Goal: Information Seeking & Learning: Check status

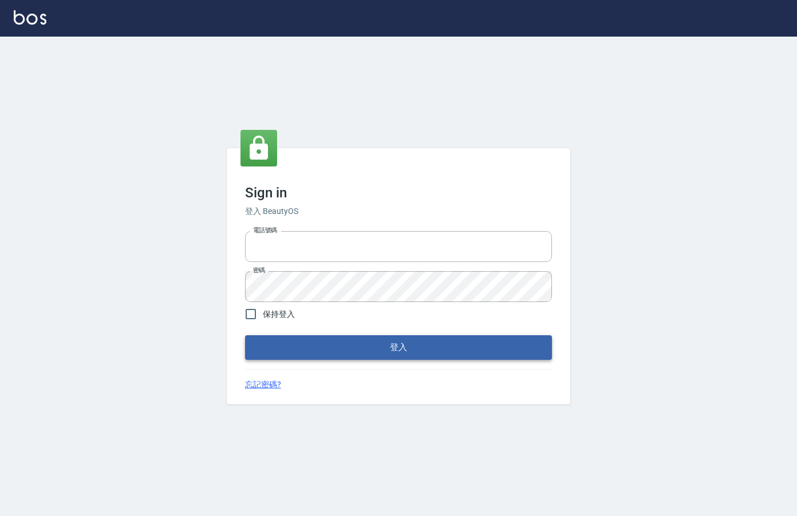
type input "0912850395"
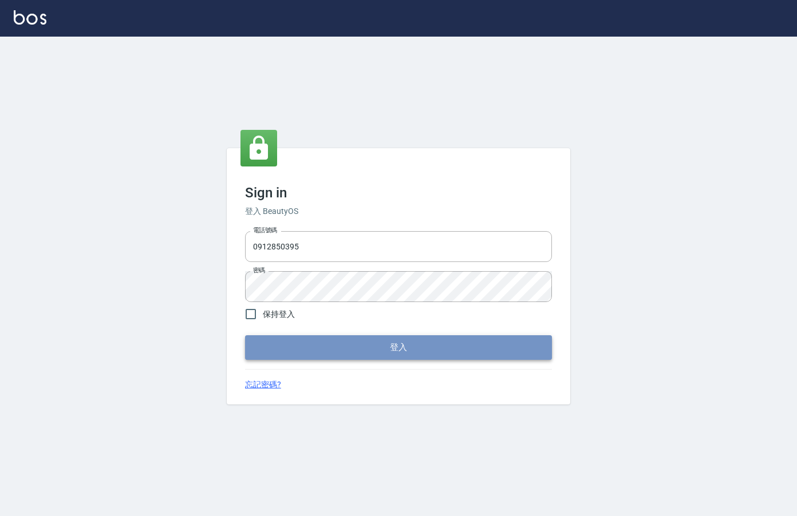
click at [342, 354] on button "登入" at bounding box center [398, 347] width 307 height 24
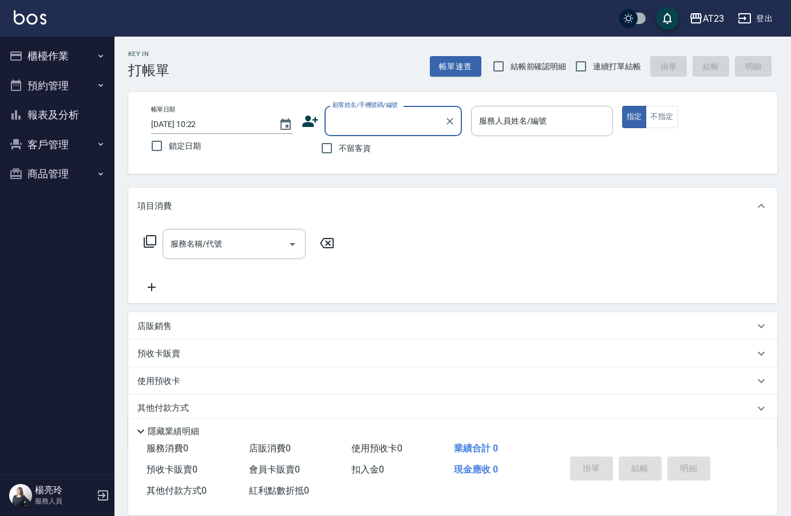
click at [59, 123] on button "報表及分析" at bounding box center [57, 115] width 105 height 30
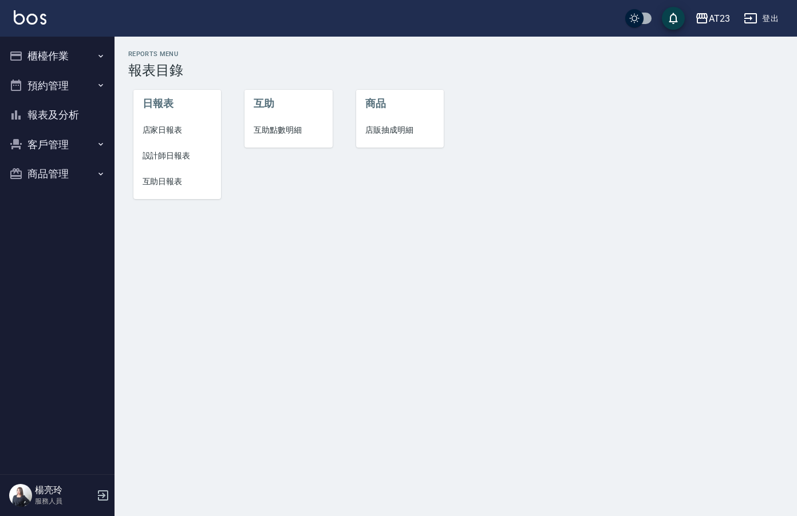
click at [72, 57] on button "櫃檯作業" at bounding box center [57, 56] width 105 height 30
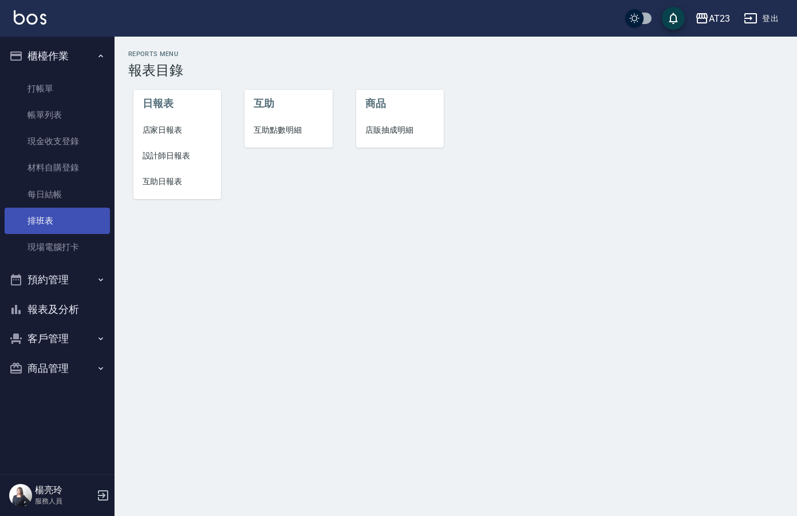
click at [60, 216] on link "排班表" at bounding box center [57, 221] width 105 height 26
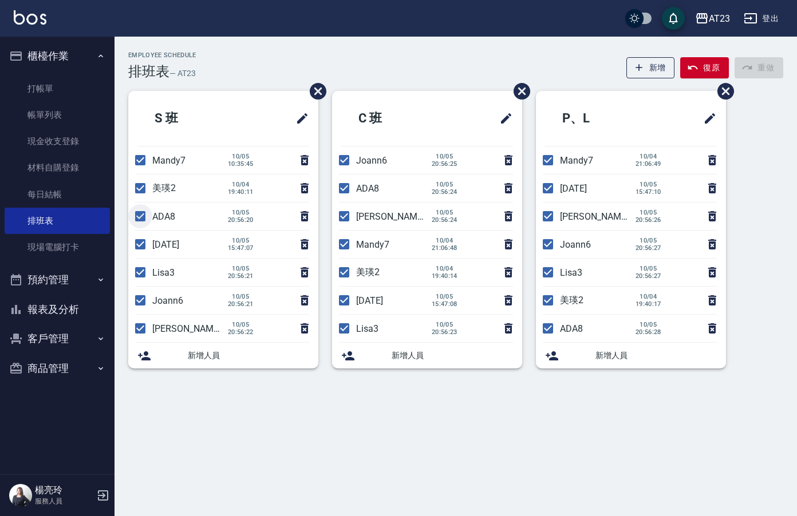
click at [136, 218] on input "checkbox" at bounding box center [140, 216] width 24 height 24
checkbox input "false"
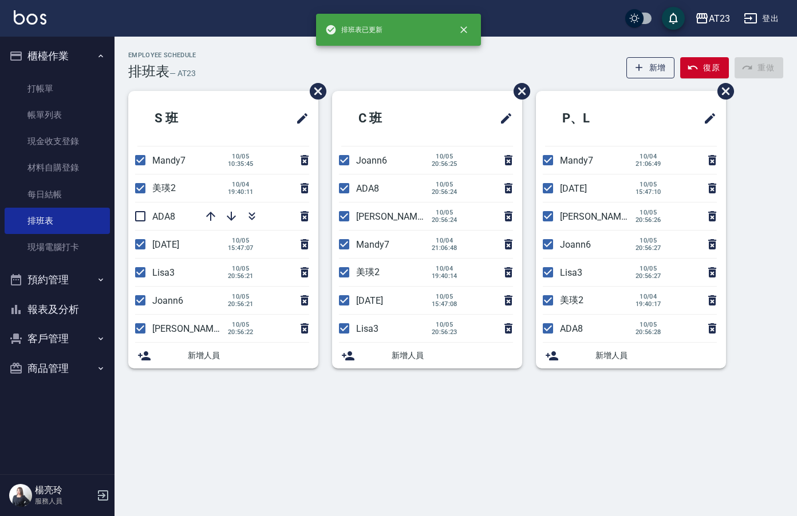
click at [144, 270] on input "checkbox" at bounding box center [140, 272] width 24 height 24
checkbox input "false"
drag, startPoint x: 141, startPoint y: 297, endPoint x: 141, endPoint y: 311, distance: 14.3
click at [141, 299] on input "checkbox" at bounding box center [140, 300] width 24 height 24
checkbox input "false"
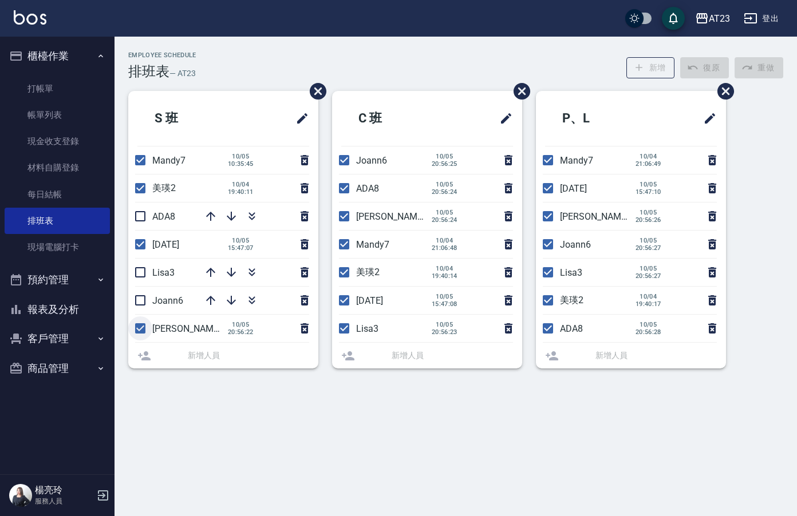
drag, startPoint x: 136, startPoint y: 334, endPoint x: 139, endPoint y: 325, distance: 9.0
click at [138, 333] on input "checkbox" at bounding box center [140, 328] width 24 height 24
checkbox input "false"
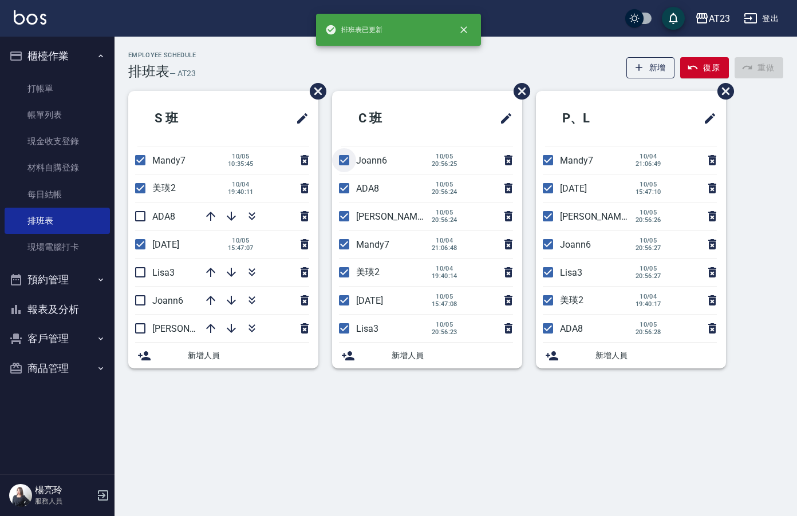
click at [352, 163] on input "checkbox" at bounding box center [344, 160] width 24 height 24
checkbox input "false"
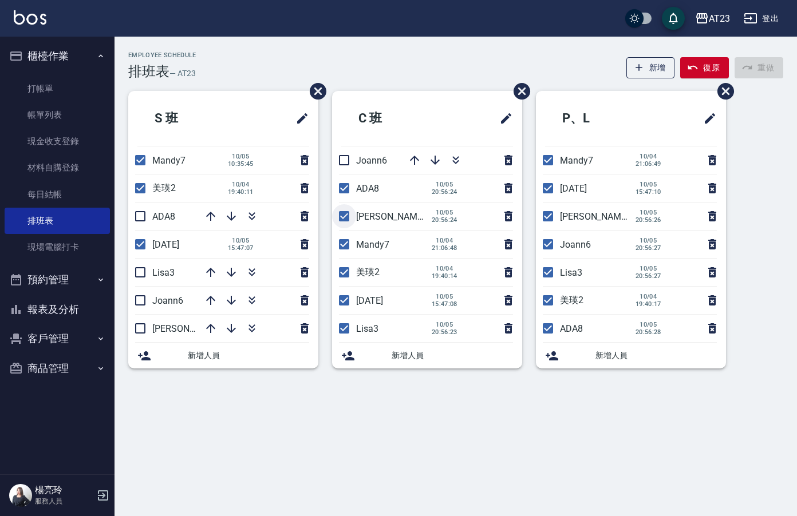
click at [338, 227] on input "checkbox" at bounding box center [344, 216] width 24 height 24
checkbox input "false"
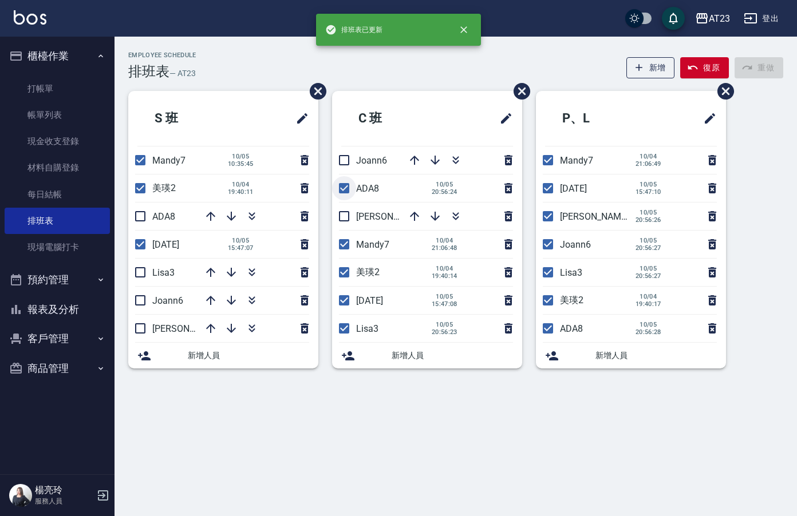
click at [347, 191] on input "checkbox" at bounding box center [344, 188] width 24 height 24
checkbox input "false"
click at [346, 323] on input "checkbox" at bounding box center [344, 328] width 24 height 24
checkbox input "false"
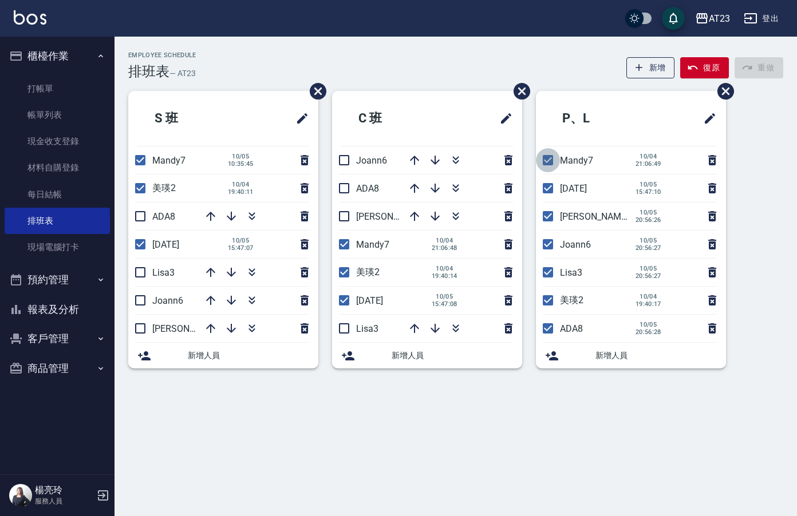
click at [552, 163] on input "checkbox" at bounding box center [548, 160] width 24 height 24
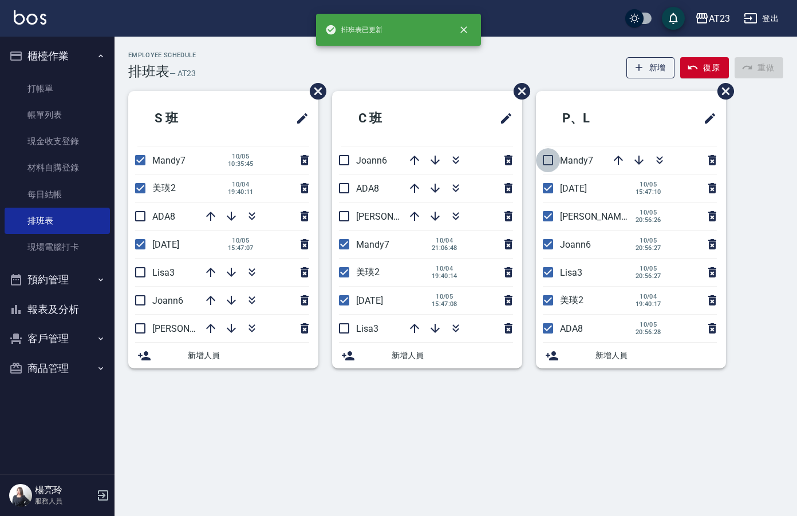
click at [545, 159] on input "checkbox" at bounding box center [548, 160] width 24 height 24
checkbox input "true"
click at [548, 222] on input "checkbox" at bounding box center [548, 216] width 24 height 24
checkbox input "false"
click at [552, 246] on input "checkbox" at bounding box center [548, 244] width 24 height 24
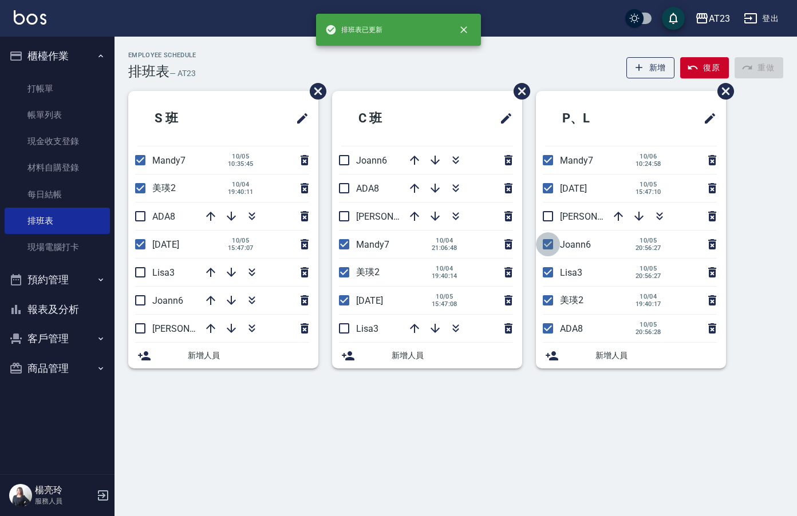
checkbox input "false"
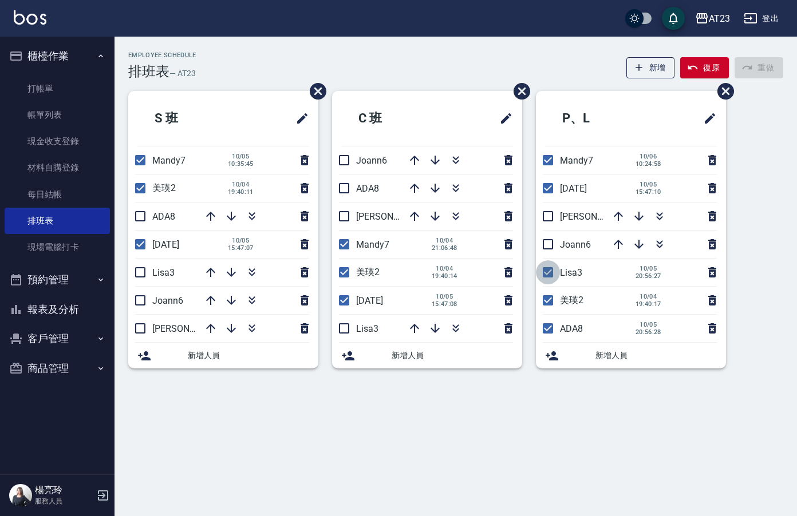
click at [545, 272] on input "checkbox" at bounding box center [548, 272] width 24 height 24
checkbox input "false"
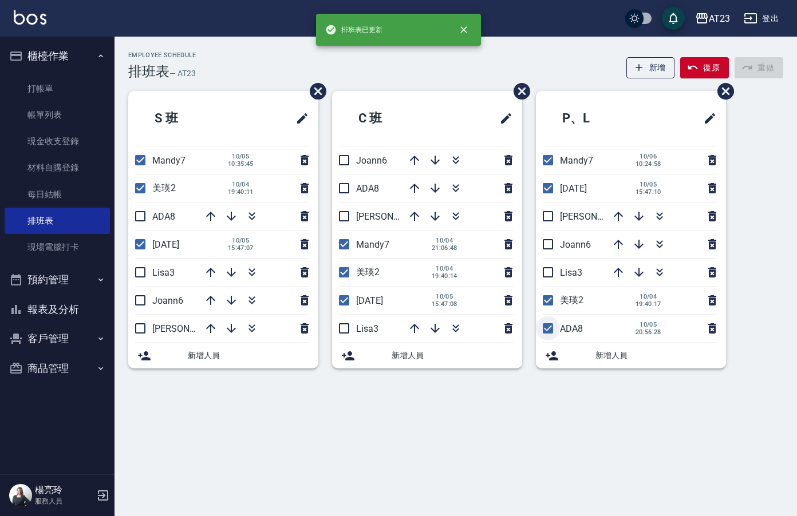
click at [541, 331] on input "checkbox" at bounding box center [548, 328] width 24 height 24
checkbox input "false"
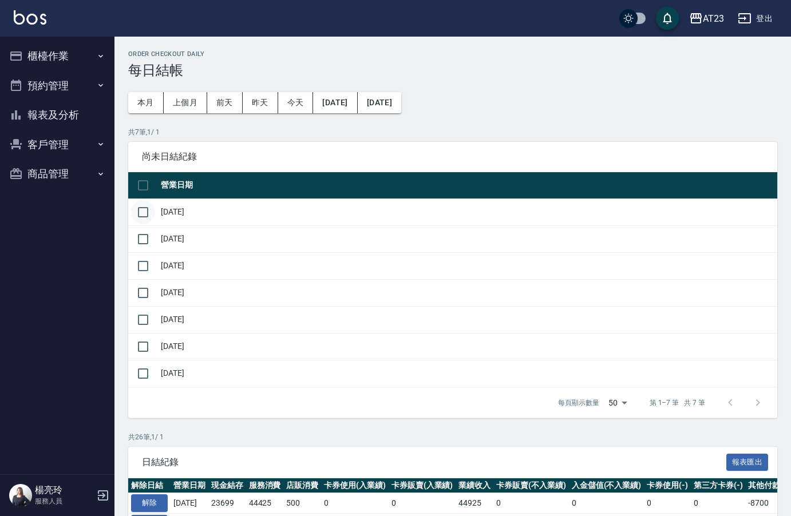
click at [145, 208] on input "checkbox" at bounding box center [143, 212] width 24 height 24
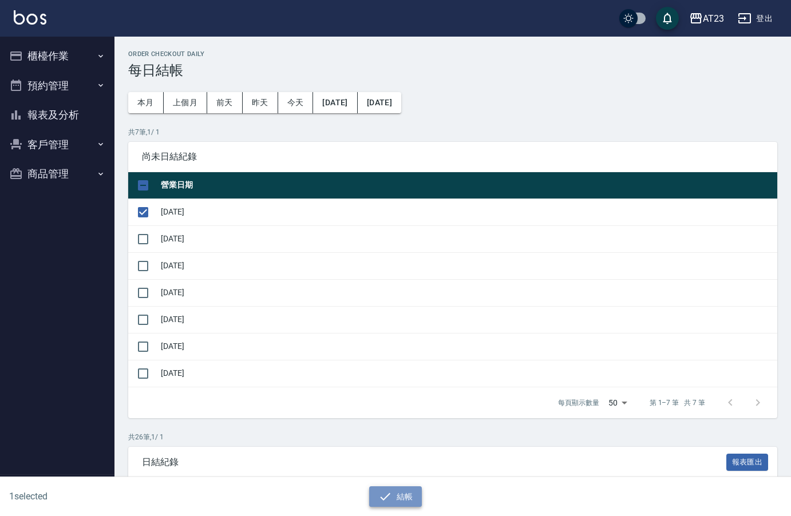
click at [387, 500] on icon "button" at bounding box center [385, 497] width 14 height 14
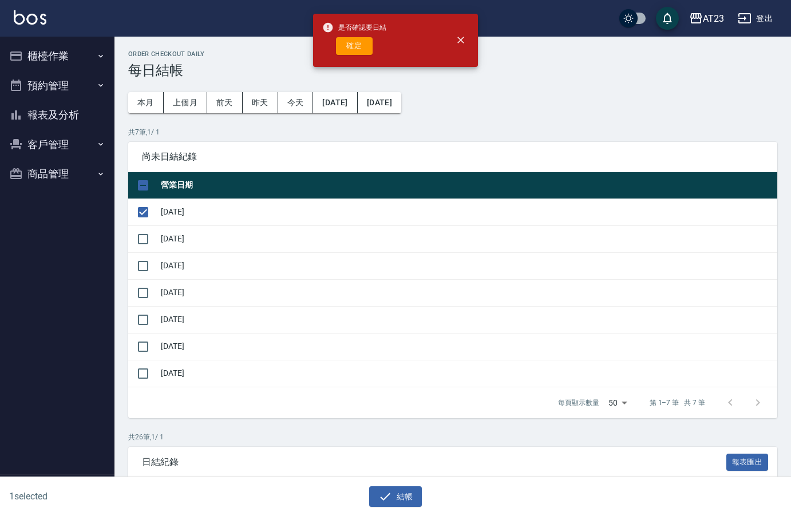
click at [352, 43] on button "確定" at bounding box center [354, 46] width 37 height 18
checkbox input "false"
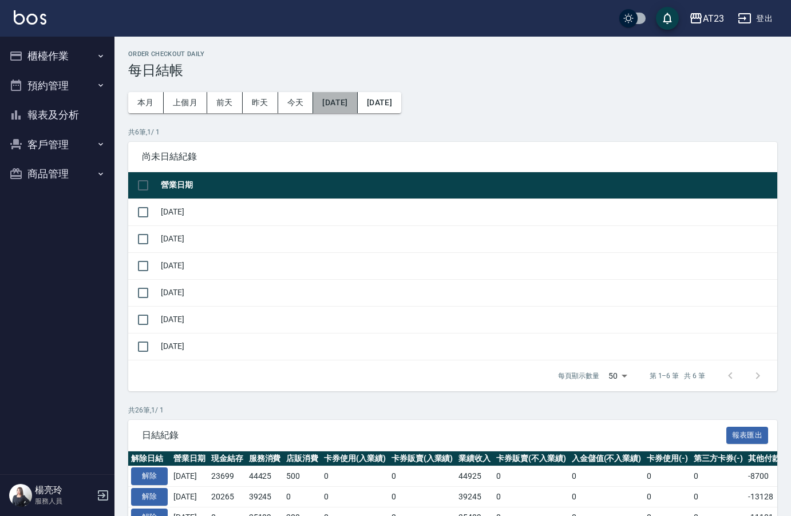
click at [339, 106] on button "[DATE]" at bounding box center [335, 102] width 44 height 21
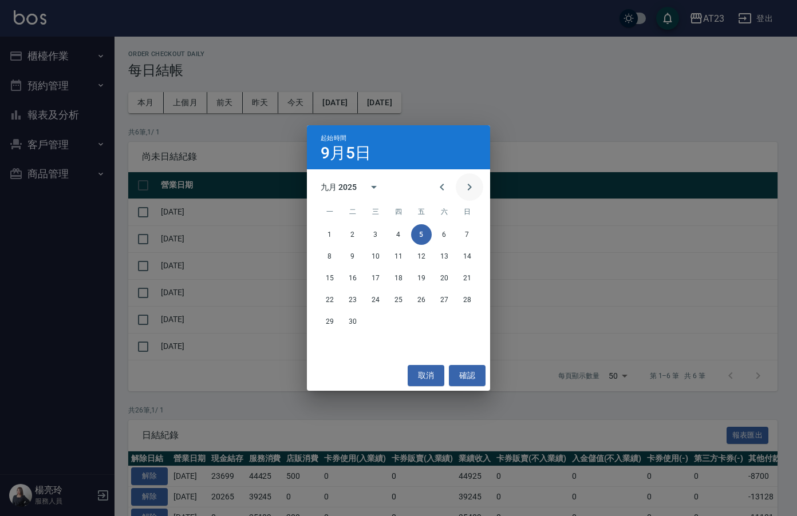
click at [473, 185] on icon "Next month" at bounding box center [469, 187] width 14 height 14
click at [449, 191] on button "Previous month" at bounding box center [441, 186] width 27 height 27
click at [328, 321] on button "29" at bounding box center [329, 321] width 21 height 21
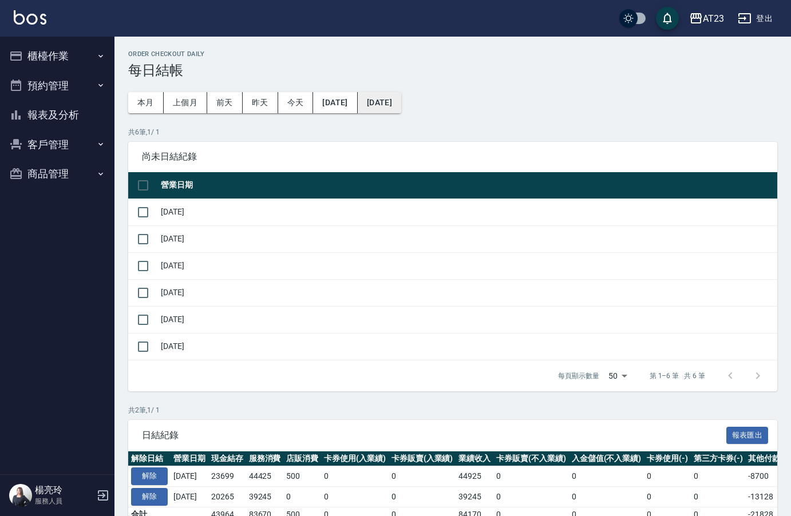
click at [401, 105] on button "[DATE]" at bounding box center [379, 102] width 43 height 21
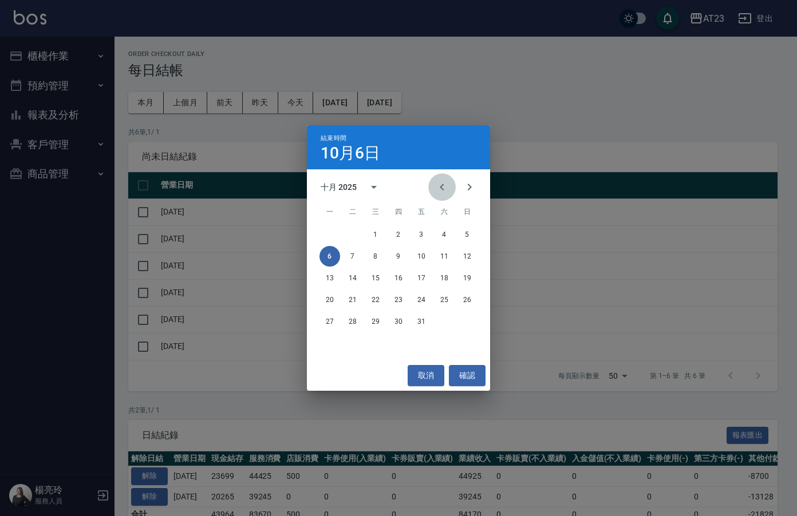
click at [436, 191] on icon "Previous month" at bounding box center [442, 187] width 14 height 14
click at [348, 320] on button "30" at bounding box center [352, 321] width 21 height 21
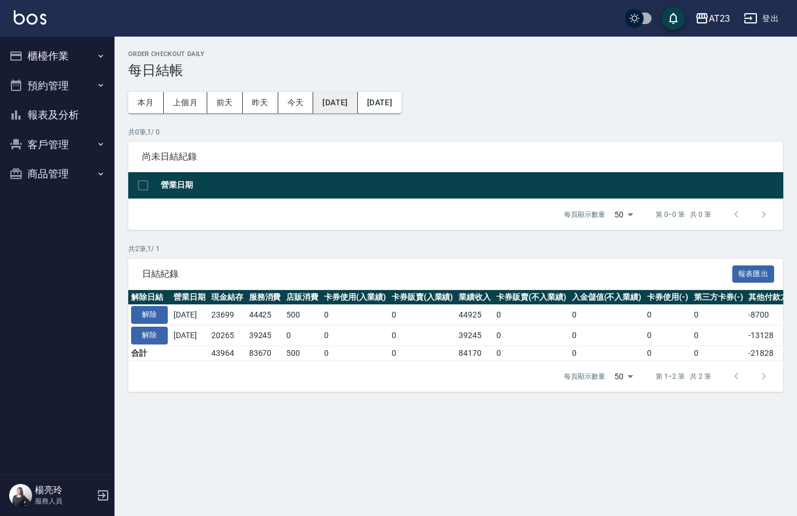
click at [355, 95] on button "[DATE]" at bounding box center [335, 102] width 44 height 21
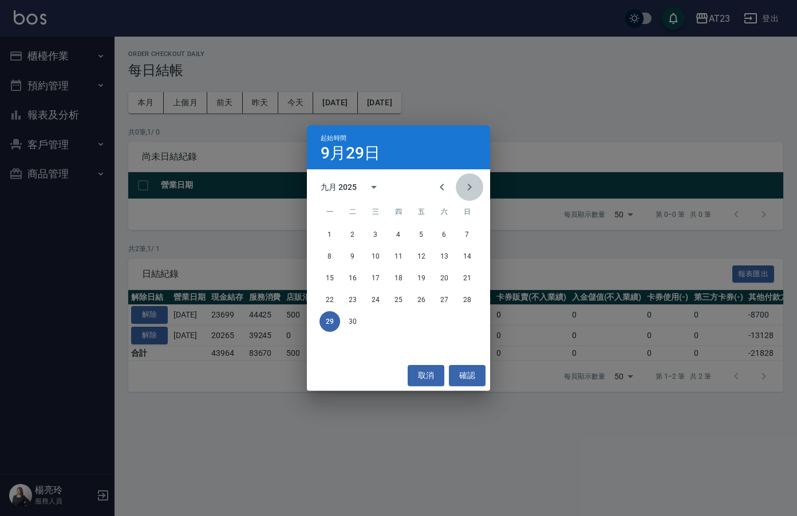
click at [472, 186] on icon "Next month" at bounding box center [469, 187] width 14 height 14
click at [370, 238] on button "1" at bounding box center [375, 234] width 21 height 21
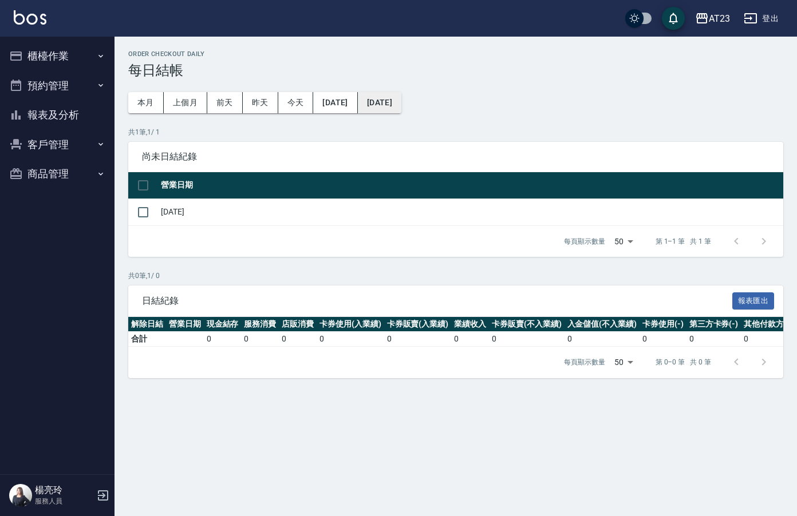
click at [401, 107] on button "[DATE]" at bounding box center [379, 102] width 43 height 21
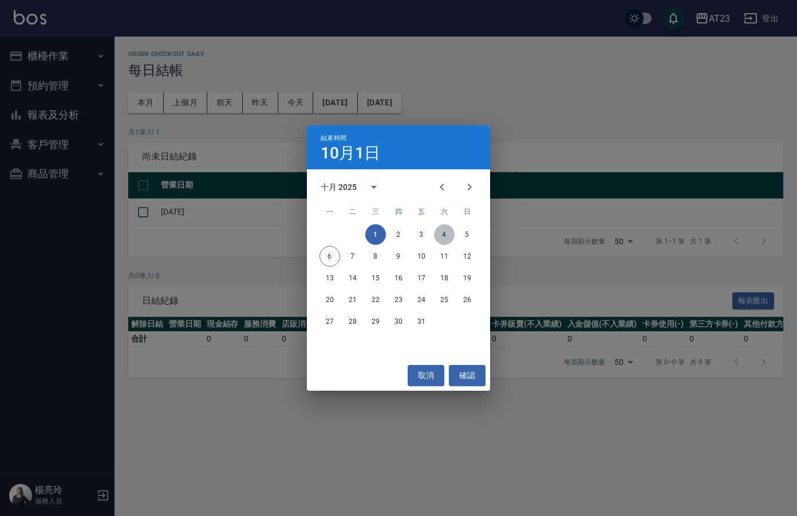
click at [446, 237] on button "4" at bounding box center [444, 234] width 21 height 21
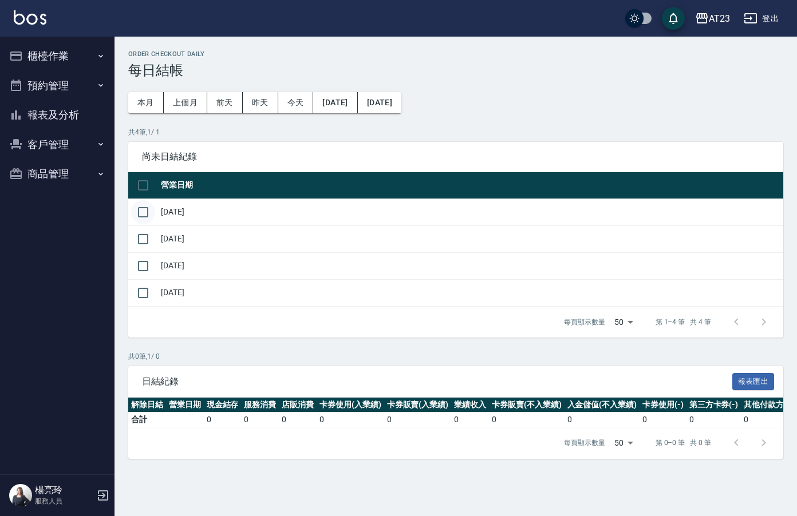
drag, startPoint x: 141, startPoint y: 200, endPoint x: 150, endPoint y: 243, distance: 43.9
click at [141, 201] on input "checkbox" at bounding box center [143, 212] width 24 height 24
checkbox input "true"
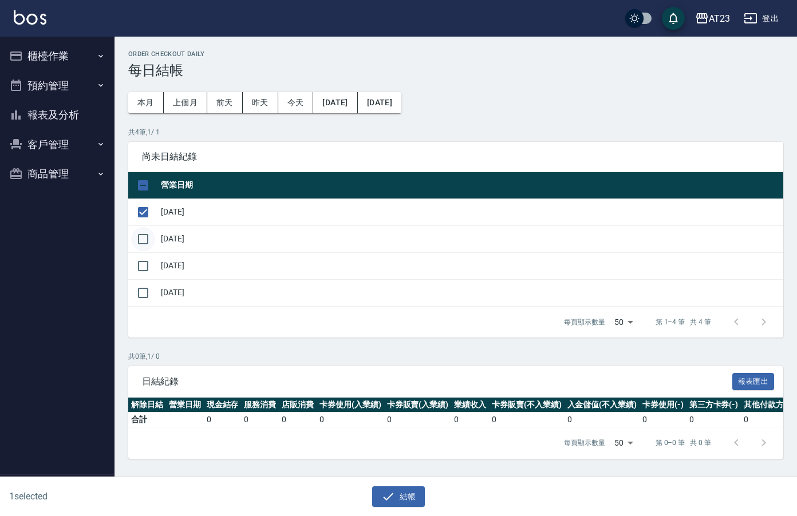
click at [138, 241] on input "checkbox" at bounding box center [143, 239] width 24 height 24
checkbox input "true"
click at [144, 272] on input "checkbox" at bounding box center [143, 266] width 24 height 24
checkbox input "true"
click at [146, 302] on input "checkbox" at bounding box center [143, 293] width 24 height 24
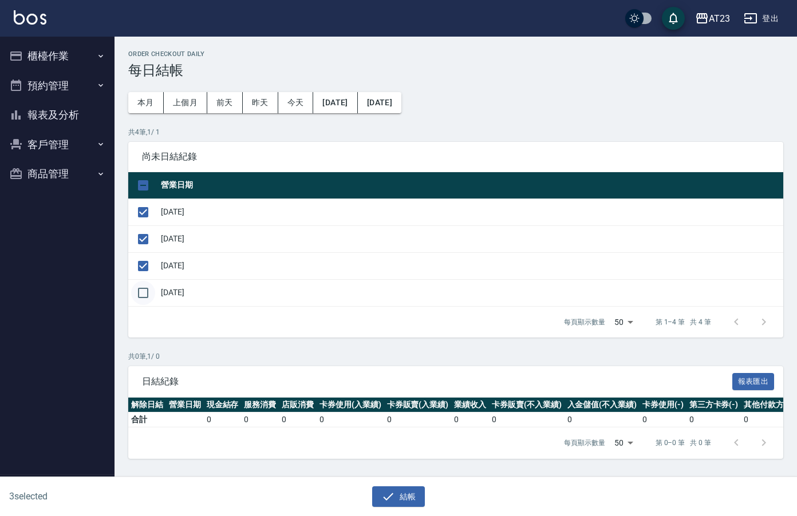
checkbox input "true"
click at [389, 492] on icon "button" at bounding box center [388, 497] width 14 height 14
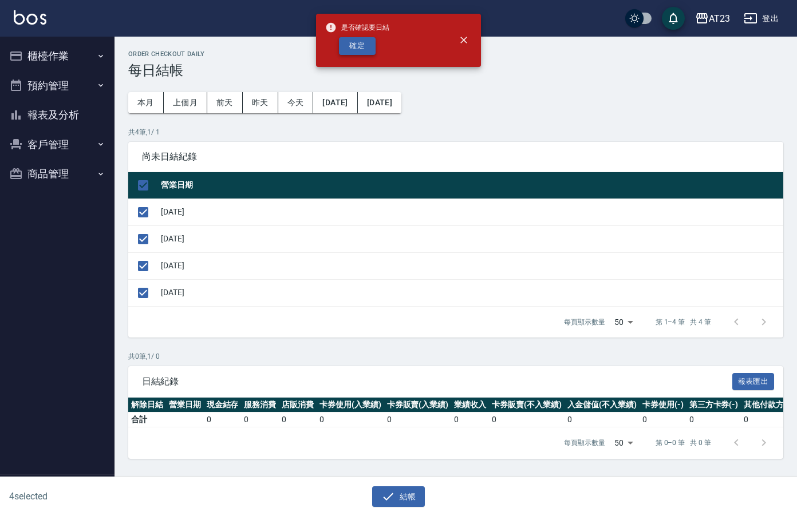
click at [360, 46] on button "確定" at bounding box center [357, 46] width 37 height 18
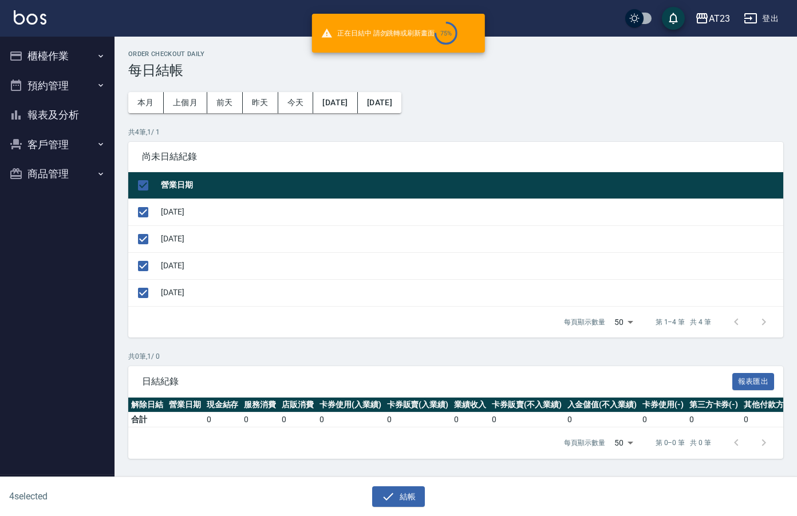
checkbox input "false"
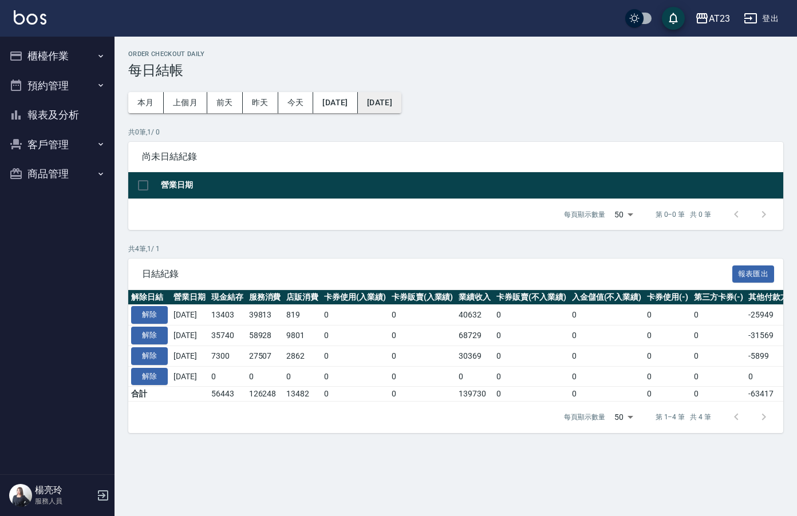
click at [401, 98] on button "[DATE]" at bounding box center [379, 102] width 43 height 21
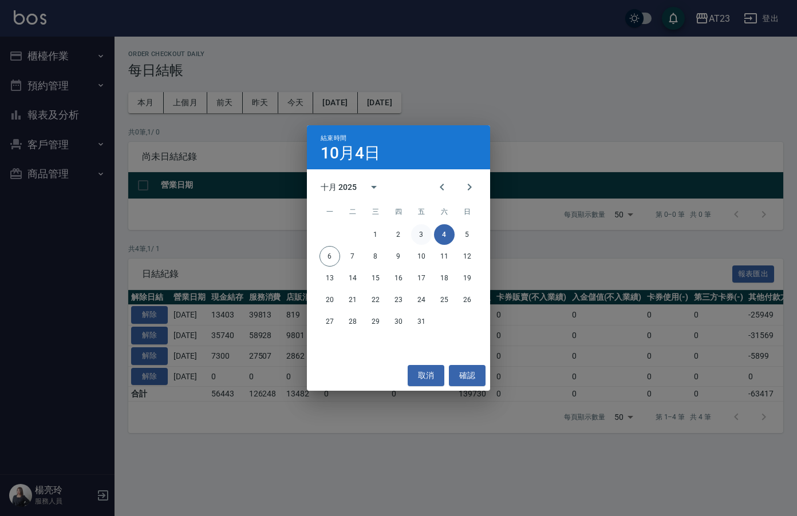
click at [424, 237] on button "3" at bounding box center [421, 234] width 21 height 21
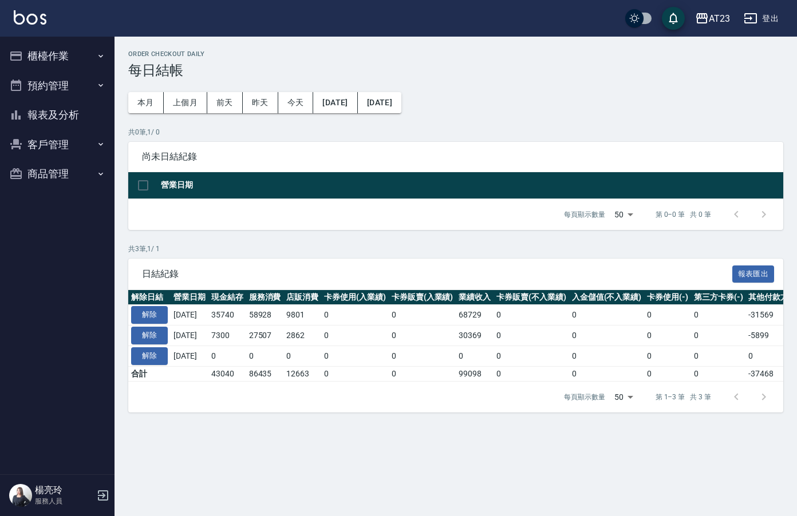
click at [61, 54] on button "櫃檯作業" at bounding box center [57, 56] width 105 height 30
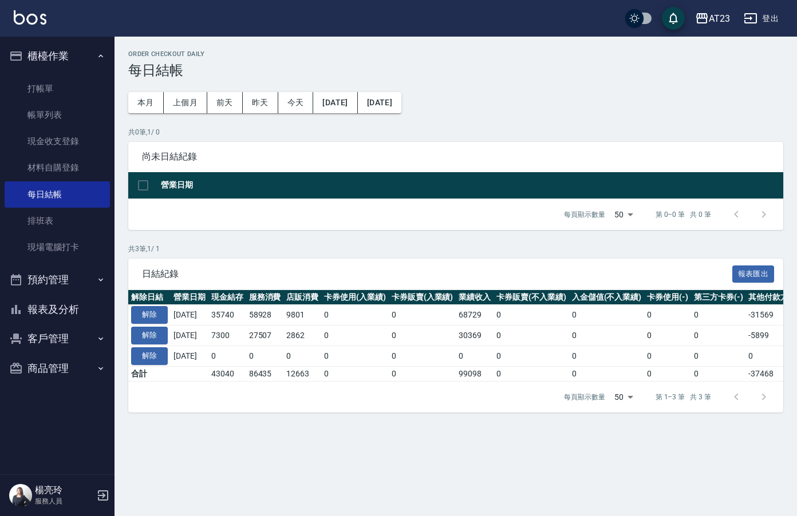
drag, startPoint x: 64, startPoint y: 311, endPoint x: 90, endPoint y: 311, distance: 26.9
click at [69, 311] on button "報表及分析" at bounding box center [57, 310] width 105 height 30
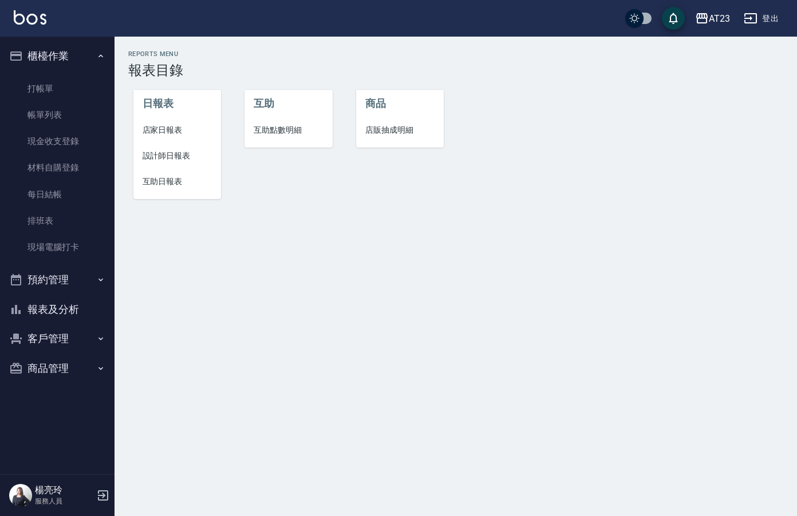
click at [177, 128] on span "店家日報表" at bounding box center [177, 130] width 70 height 12
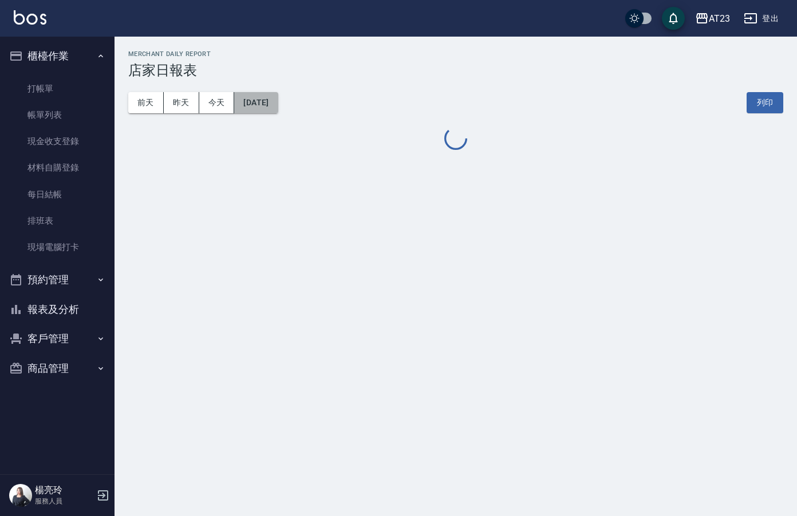
click at [278, 104] on button "[DATE]" at bounding box center [255, 102] width 43 height 21
click at [271, 97] on button "[DATE]" at bounding box center [255, 102] width 43 height 21
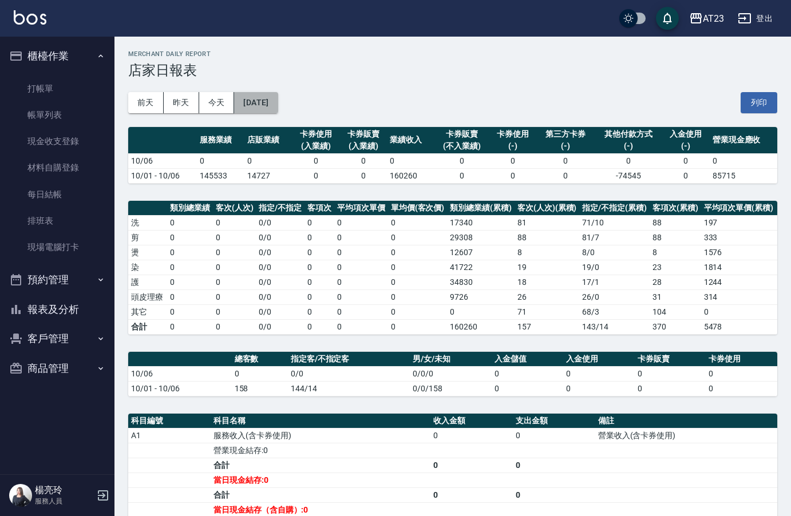
click at [240, 94] on button "[DATE]" at bounding box center [255, 102] width 43 height 21
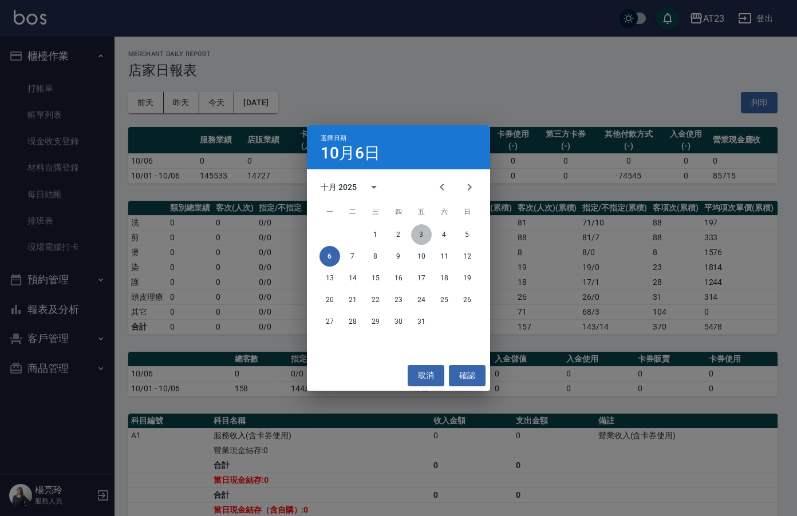
click at [421, 236] on button "3" at bounding box center [421, 234] width 21 height 21
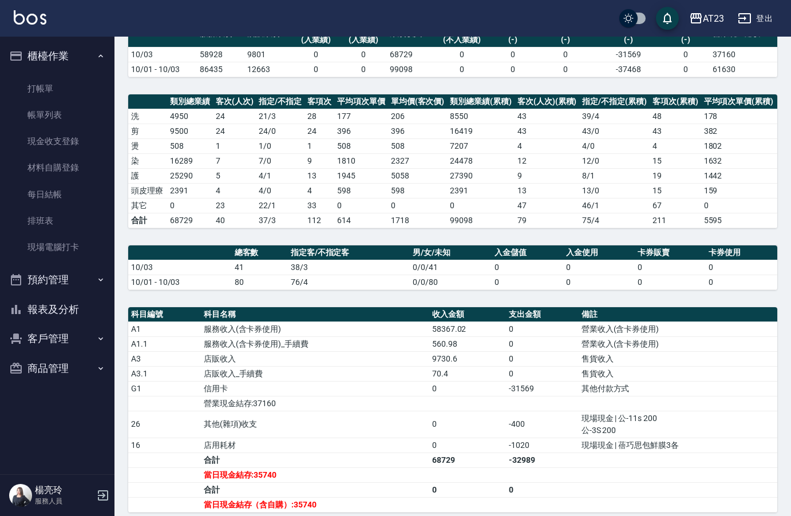
scroll to position [132, 0]
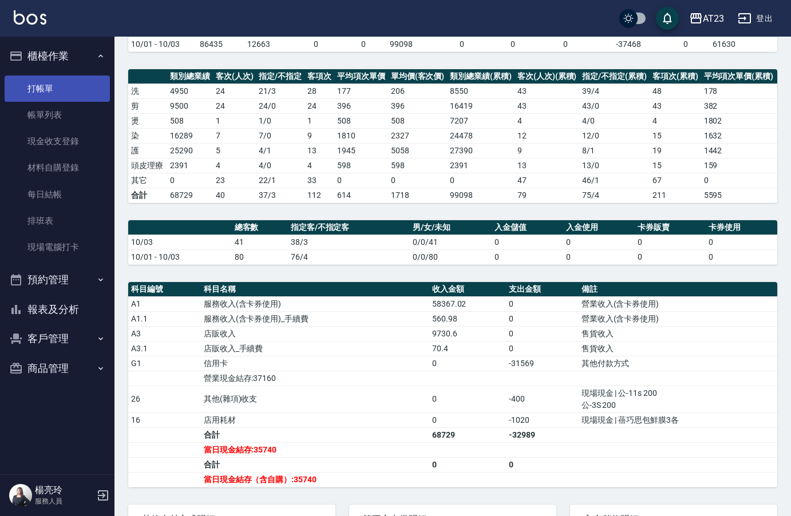
click at [71, 92] on link "打帳單" at bounding box center [57, 89] width 105 height 26
